Goal: Find specific page/section: Locate a particular part of the current website

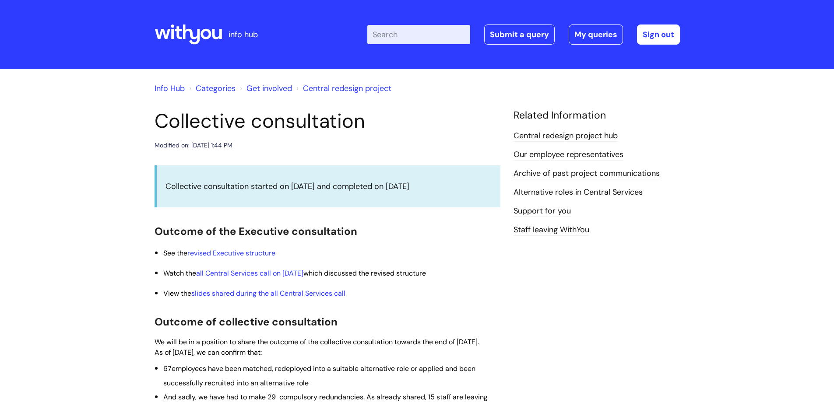
scroll to position [307, 0]
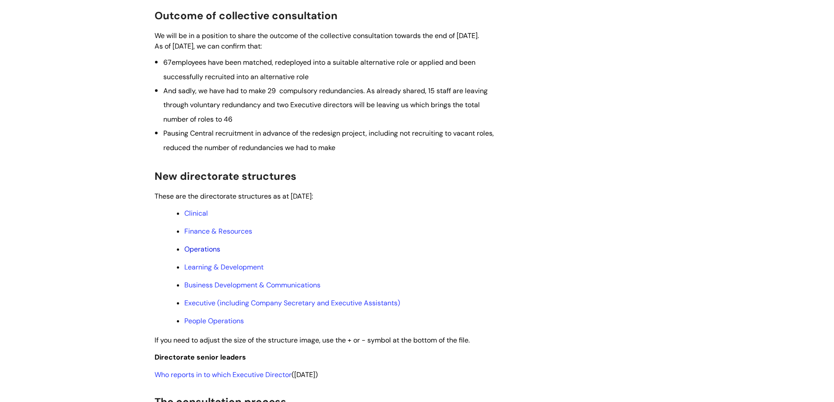
click at [201, 254] on link "Operations" at bounding box center [202, 249] width 36 height 9
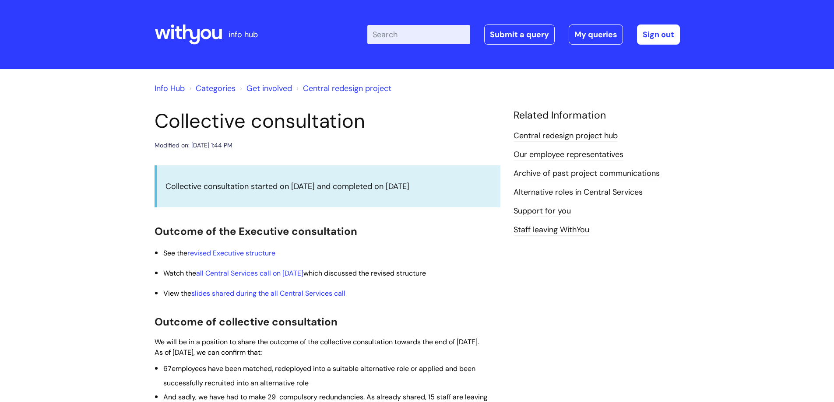
scroll to position [307, 0]
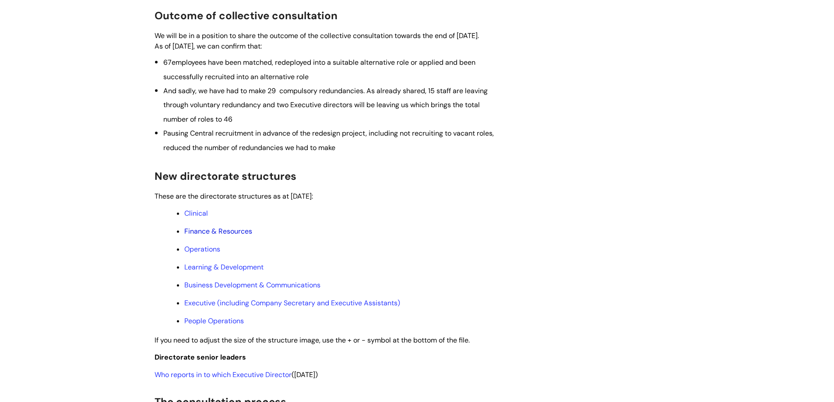
click at [232, 236] on link "Finance & Resources" at bounding box center [218, 231] width 68 height 9
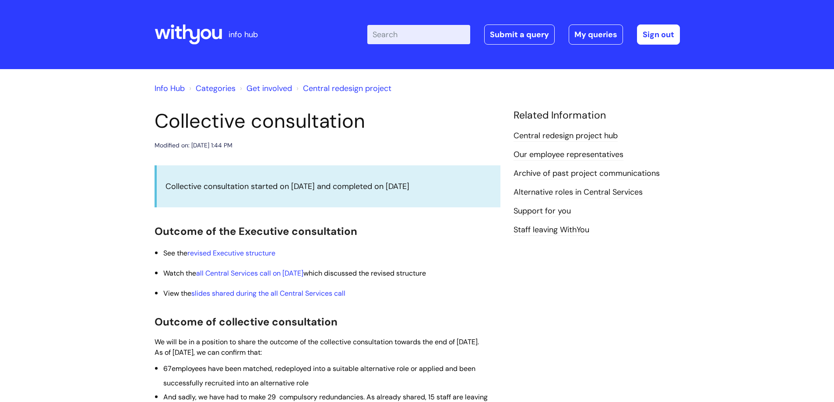
scroll to position [307, 0]
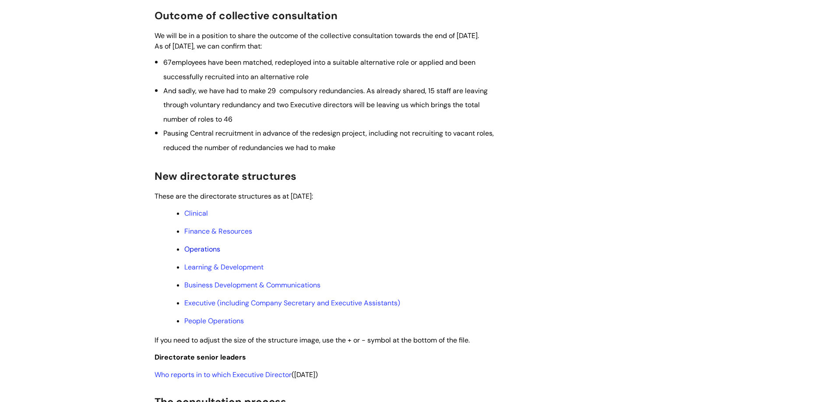
click at [204, 254] on link "Operations" at bounding box center [202, 249] width 36 height 9
